Goal: Check status: Check status

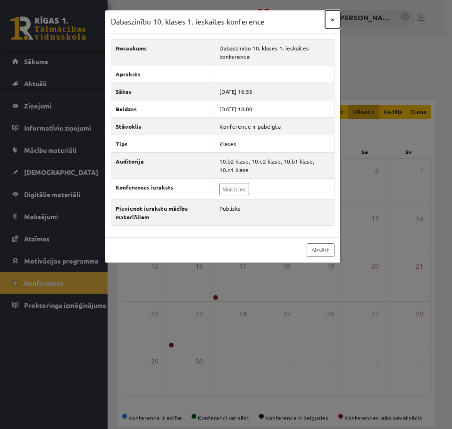
click at [329, 21] on button "×" at bounding box center [332, 19] width 15 height 18
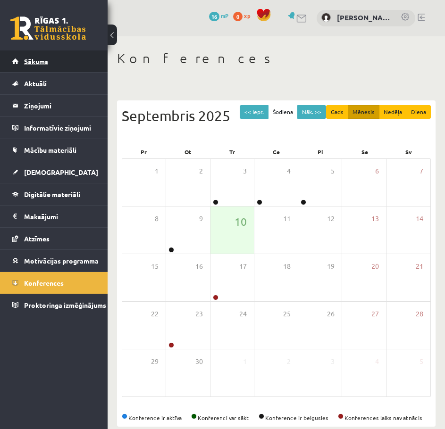
click at [33, 55] on link "Sākums" at bounding box center [54, 61] width 84 height 22
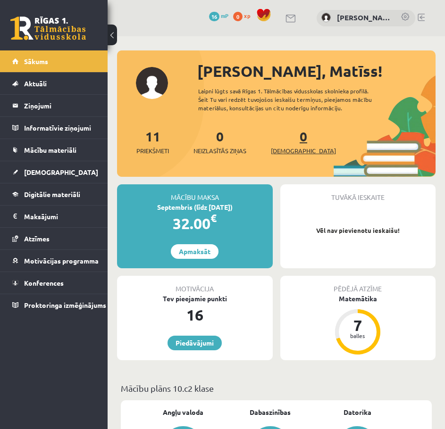
click at [289, 154] on span "[DEMOGRAPHIC_DATA]" at bounding box center [303, 150] width 65 height 9
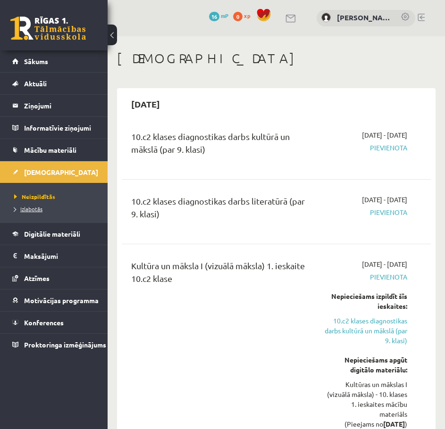
click at [36, 210] on span "Izlabotās" at bounding box center [28, 209] width 28 height 8
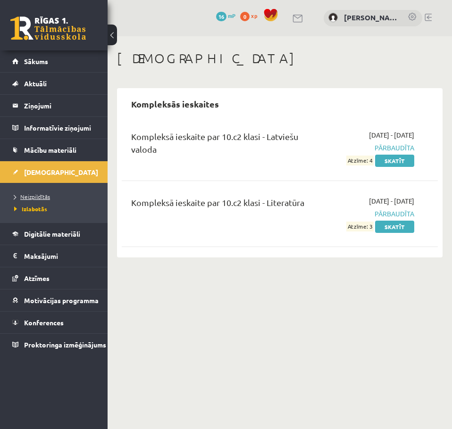
click at [40, 198] on span "Neizpildītās" at bounding box center [32, 197] width 36 height 8
